Goal: Contribute content: Add original content to the website for others to see

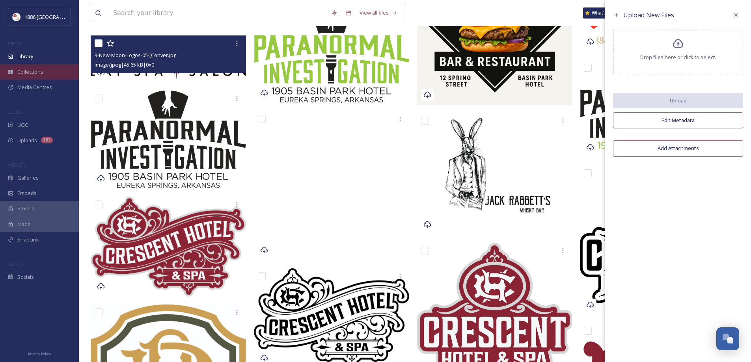
scroll to position [158, 0]
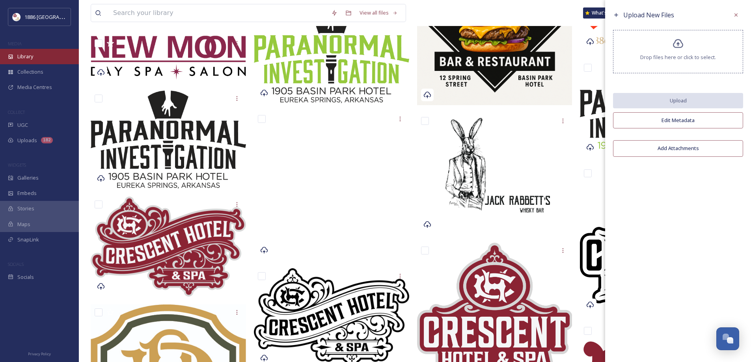
click at [23, 57] on span "Library" at bounding box center [25, 56] width 16 height 7
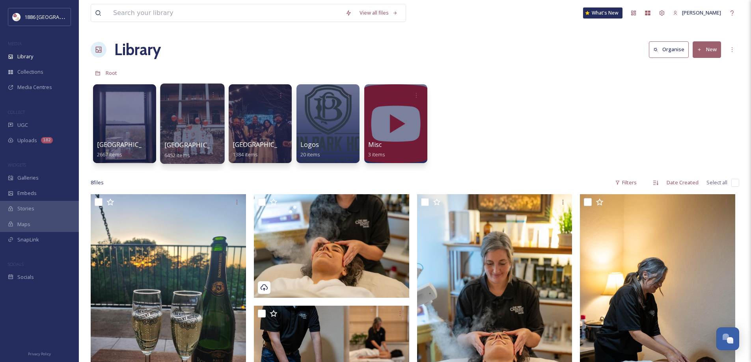
click at [210, 138] on div at bounding box center [192, 124] width 64 height 80
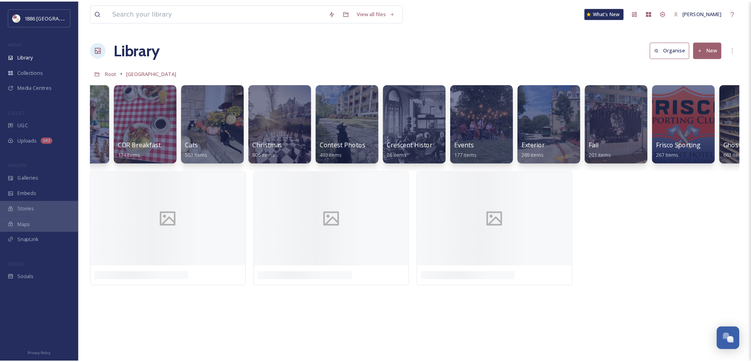
scroll to position [0, 118]
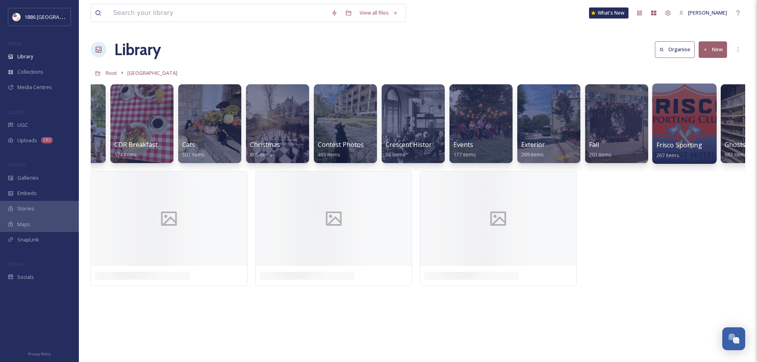
click at [666, 135] on div at bounding box center [684, 124] width 64 height 80
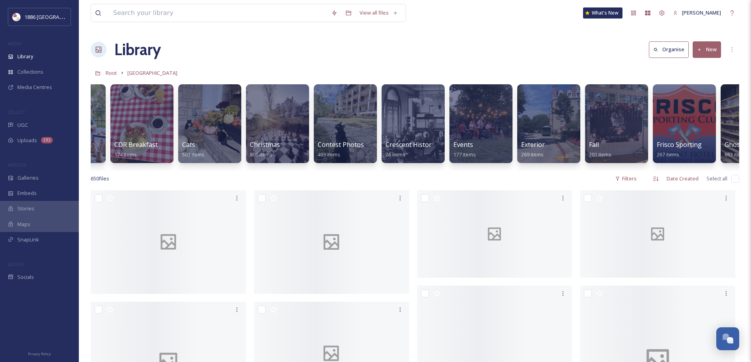
click at [653, 140] on div at bounding box center [684, 123] width 63 height 79
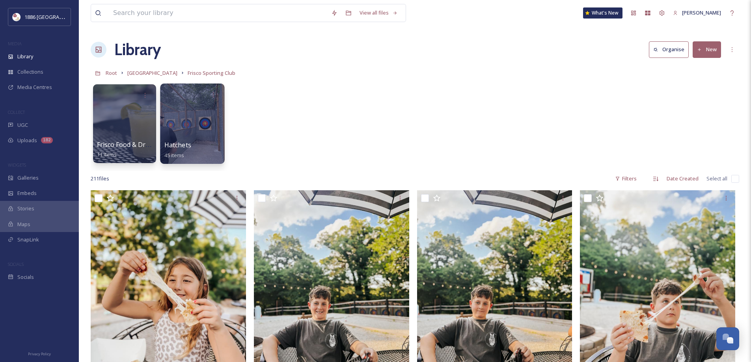
click at [165, 106] on div at bounding box center [192, 124] width 64 height 80
click at [121, 116] on div at bounding box center [124, 124] width 64 height 80
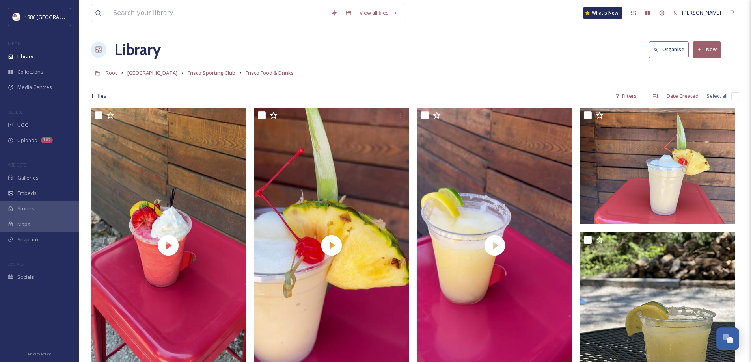
click at [707, 54] on button "New" at bounding box center [706, 49] width 28 height 16
click at [708, 67] on span "File Upload" at bounding box center [703, 67] width 26 height 7
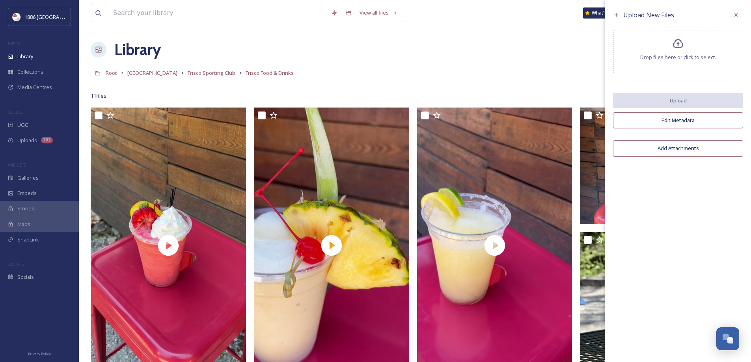
click at [647, 48] on div "Drop files here or click to select." at bounding box center [678, 51] width 130 height 43
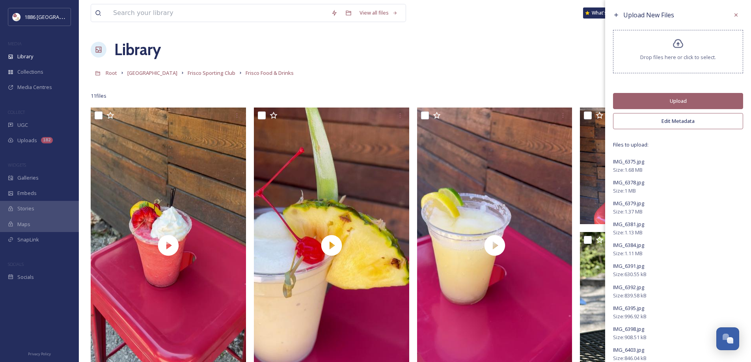
click at [645, 94] on button "Upload" at bounding box center [678, 101] width 130 height 16
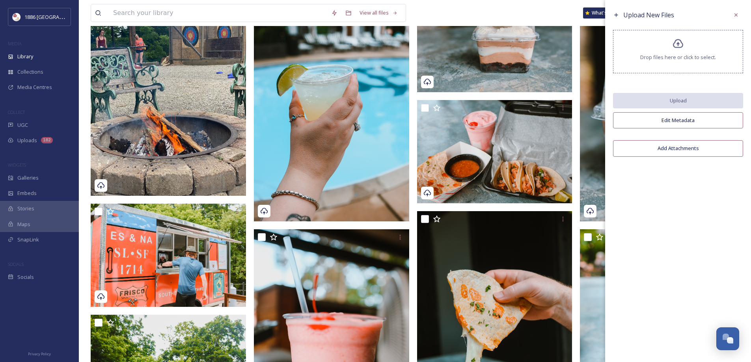
scroll to position [158, 0]
